Goal: Navigation & Orientation: Find specific page/section

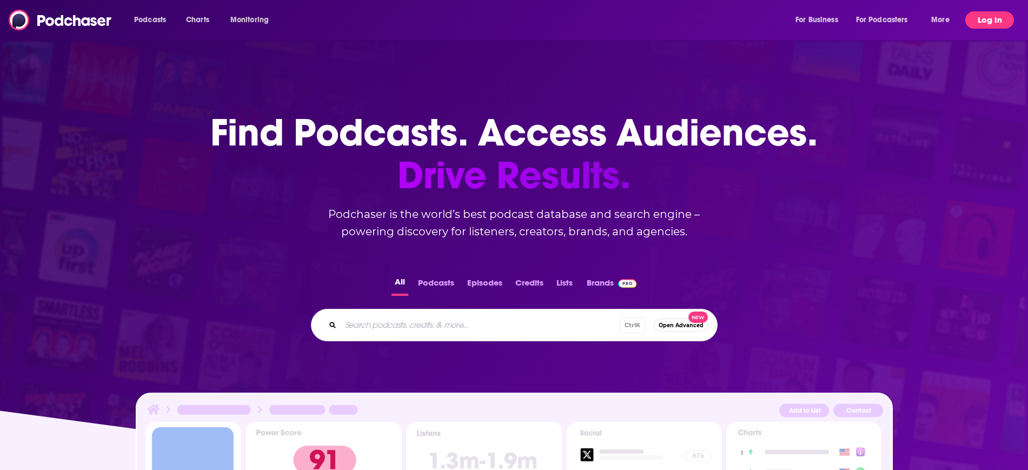
click at [997, 20] on button "Log In" at bounding box center [989, 19] width 49 height 17
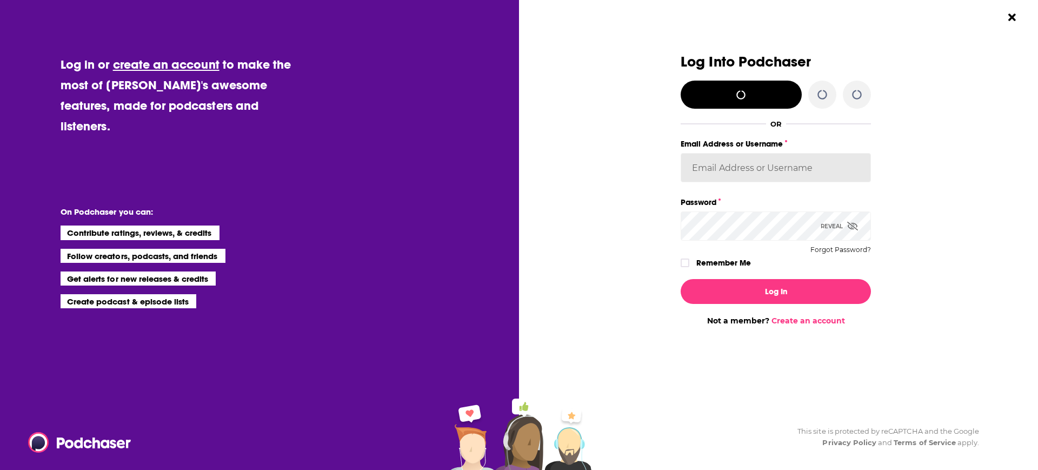
type input "[PERSON_NAME][EMAIL_ADDRESS][DOMAIN_NAME]"
click at [848, 222] on icon "Dialog" at bounding box center [852, 226] width 11 height 9
click at [933, 169] on div "Log Into Podchaser Log in with X/Twitter OR Email Address or Username [PERSON_N…" at bounding box center [775, 189] width 337 height 271
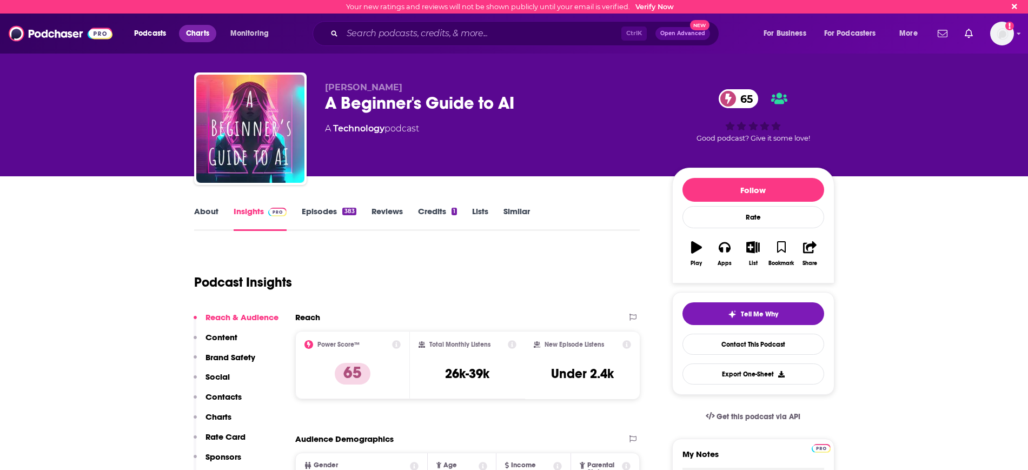
click at [191, 32] on span "Charts" at bounding box center [197, 33] width 23 height 15
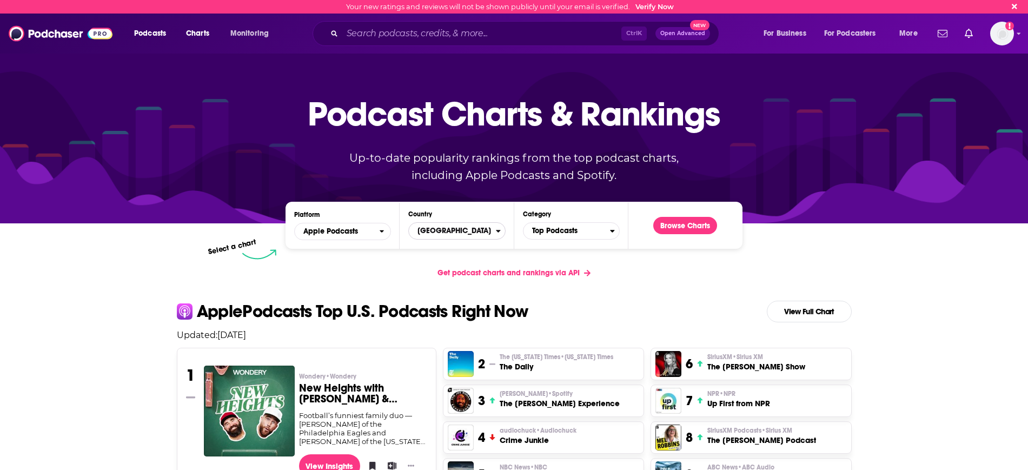
click at [462, 233] on span "[GEOGRAPHIC_DATA]" at bounding box center [452, 231] width 87 height 18
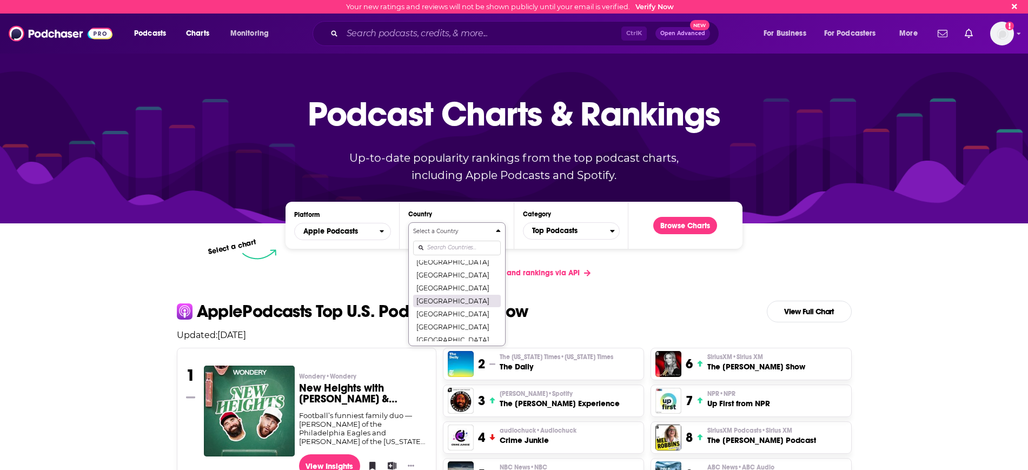
click at [443, 302] on button "[GEOGRAPHIC_DATA]" at bounding box center [456, 300] width 87 height 13
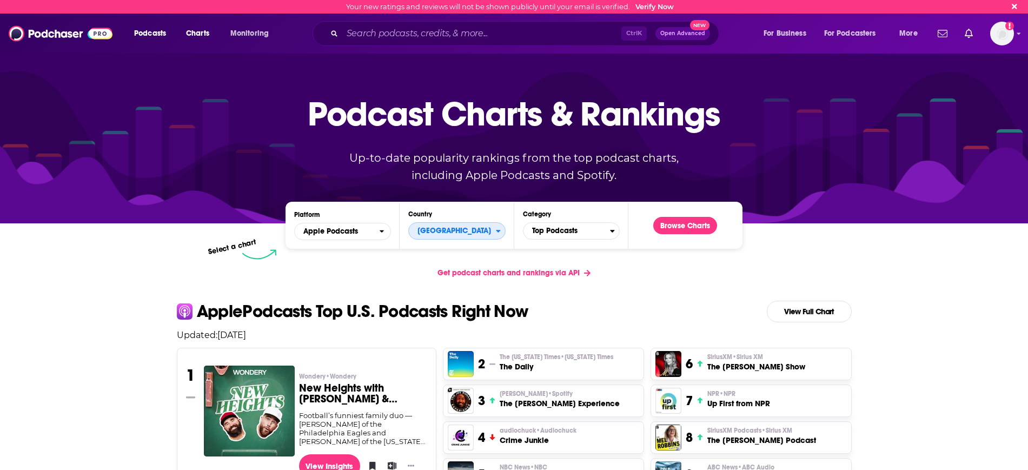
click at [477, 236] on span "[GEOGRAPHIC_DATA]" at bounding box center [452, 231] width 87 height 18
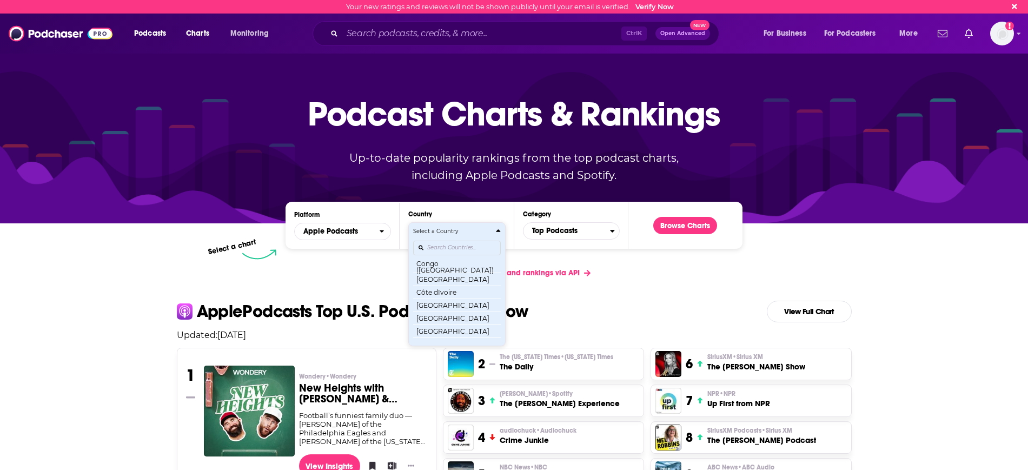
scroll to position [304, 0]
